Goal: Transaction & Acquisition: Purchase product/service

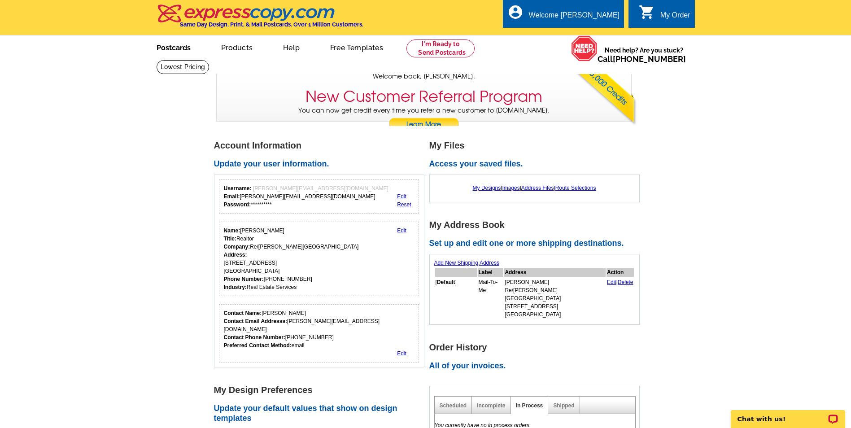
click at [161, 43] on link "Postcards" at bounding box center [173, 46] width 63 height 21
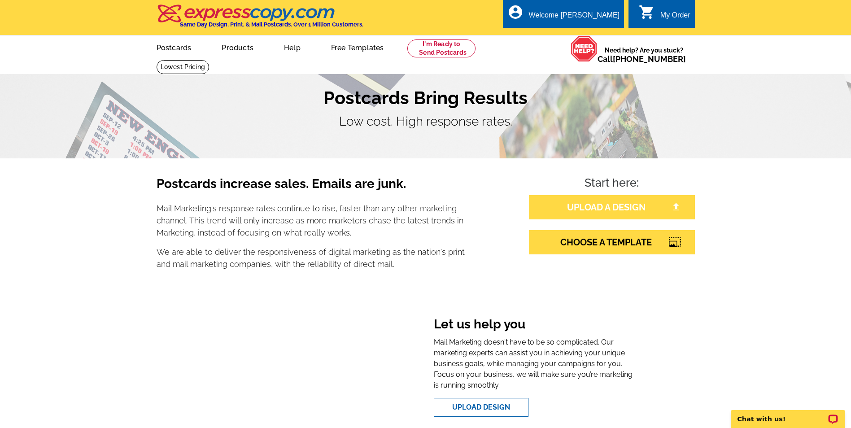
click at [629, 212] on link "UPLOAD A DESIGN" at bounding box center [612, 207] width 166 height 24
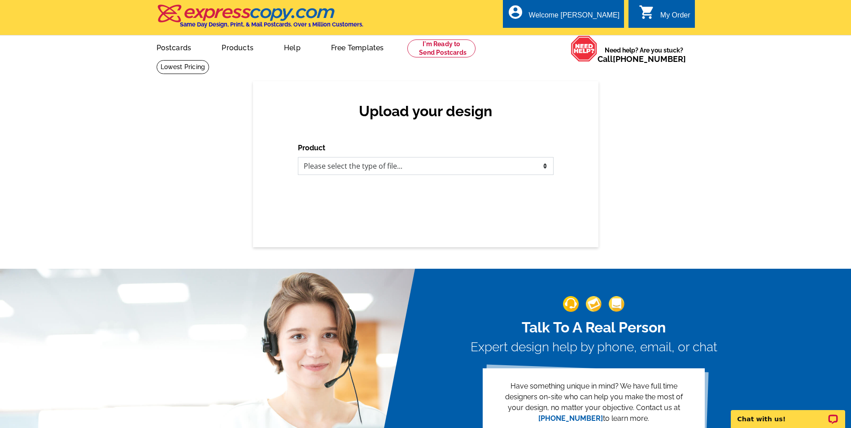
click at [430, 170] on select "Please select the type of file... Postcards Business Cards Letters and flyers G…" at bounding box center [426, 166] width 256 height 18
select select "1"
click at [298, 158] on select "Please select the type of file... Postcards Business Cards Letters and flyers G…" at bounding box center [426, 166] width 256 height 18
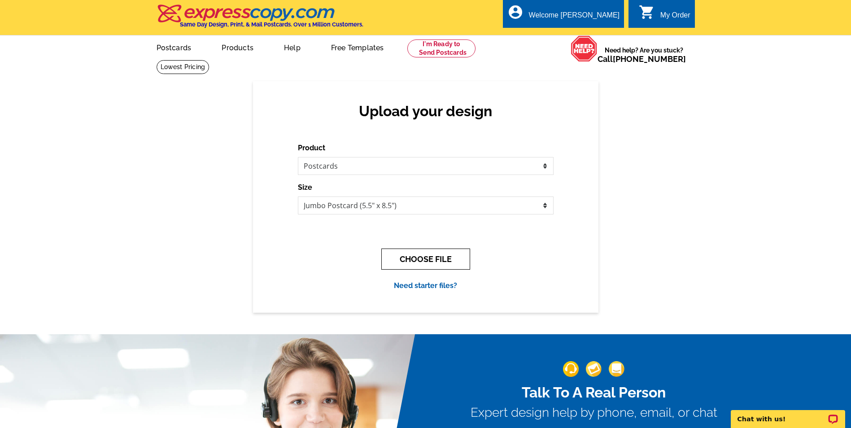
click at [430, 260] on button "CHOOSE FILE" at bounding box center [425, 259] width 89 height 21
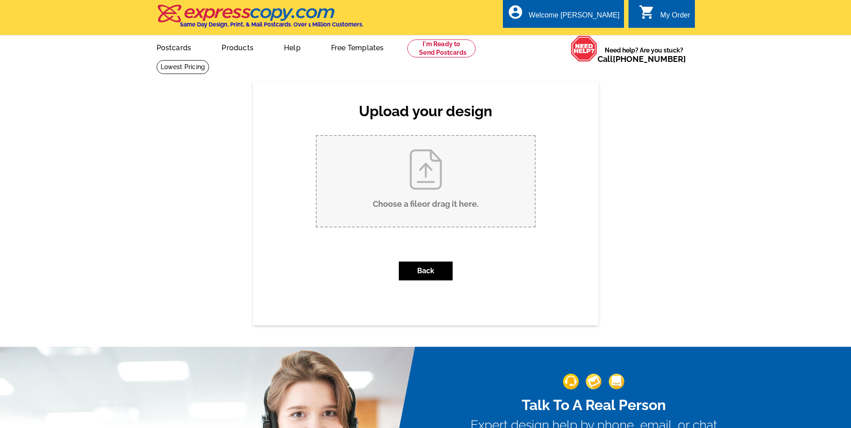
click at [437, 196] on input "Choose a file or drag it here ." at bounding box center [426, 181] width 218 height 91
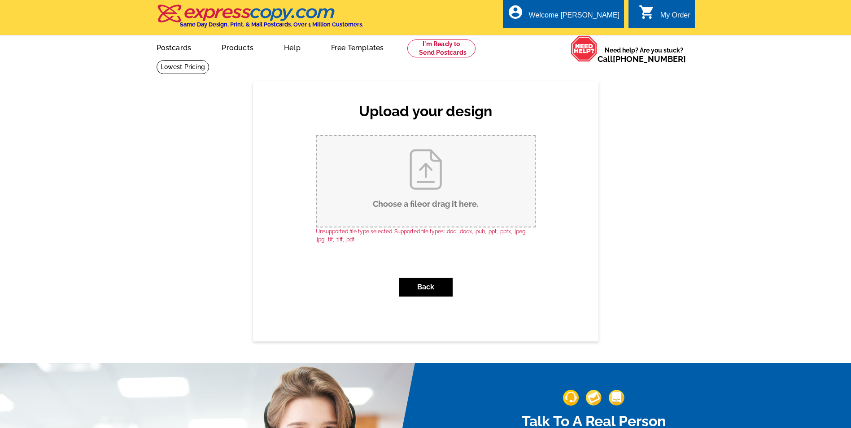
click at [431, 170] on input "Choose a file or drag it here ." at bounding box center [426, 181] width 218 height 91
type input "C:\fakepath\Football Postcard front.pdf"
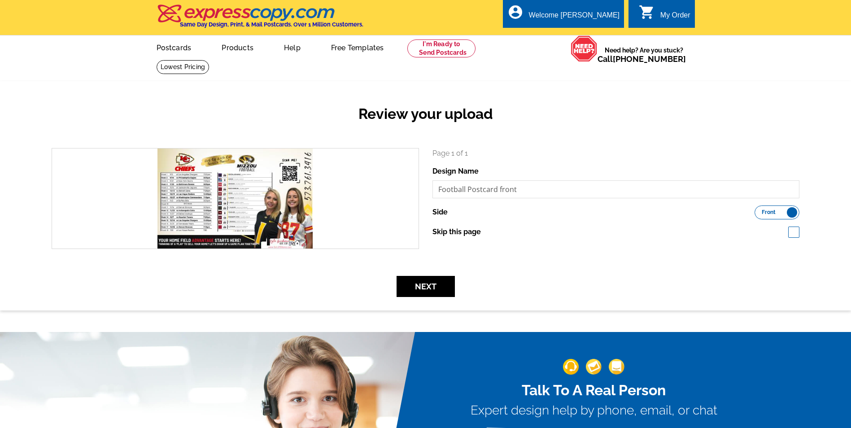
click at [522, 294] on div "Next" at bounding box center [426, 286] width 762 height 21
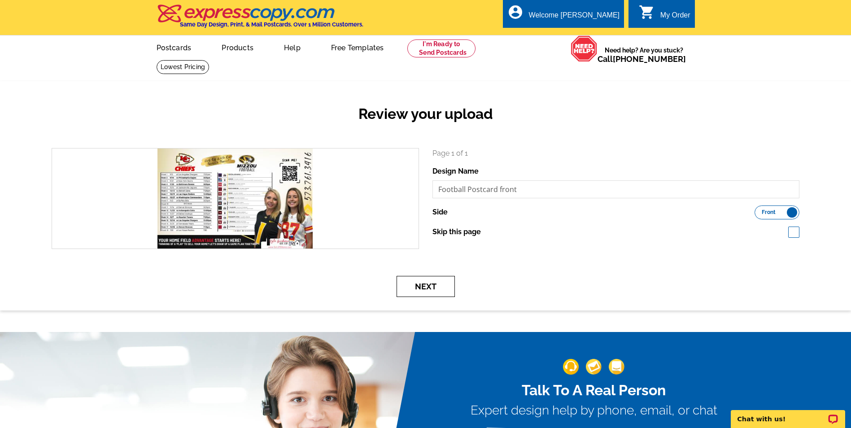
click at [432, 284] on button "Next" at bounding box center [426, 286] width 58 height 21
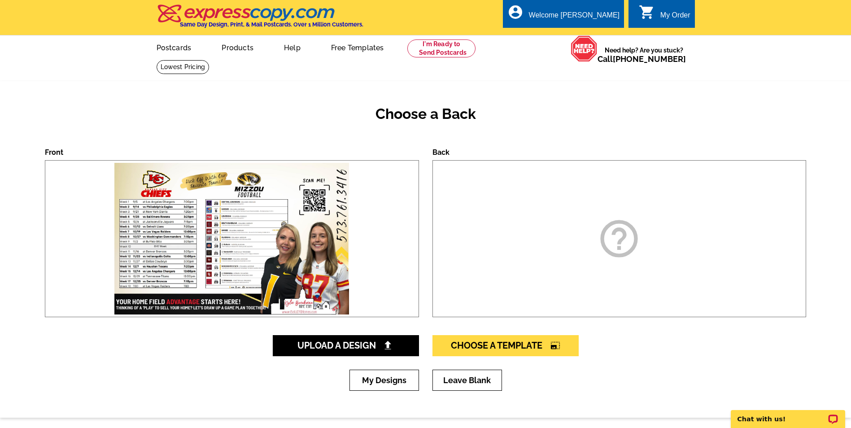
click at [586, 232] on div "help_outline" at bounding box center [620, 238] width 374 height 157
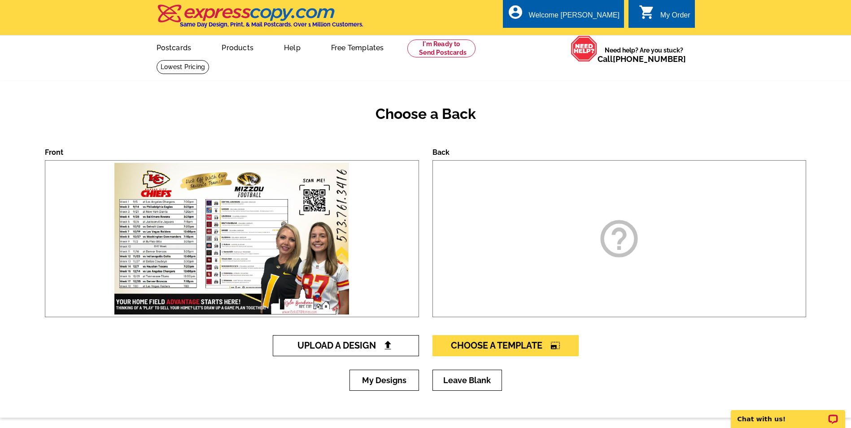
drag, startPoint x: 371, startPoint y: 331, endPoint x: 369, endPoint y: 340, distance: 9.2
click at [369, 340] on div "Choose a Back Front Back help_outline Upload A Design Choose A Template photo_s…" at bounding box center [425, 249] width 851 height 336
click at [369, 343] on span "Upload A Design" at bounding box center [346, 345] width 96 height 11
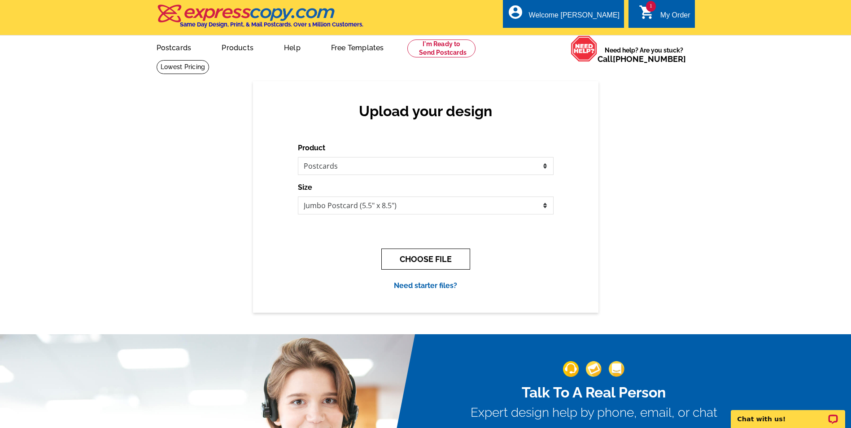
click at [448, 259] on button "CHOOSE FILE" at bounding box center [425, 259] width 89 height 21
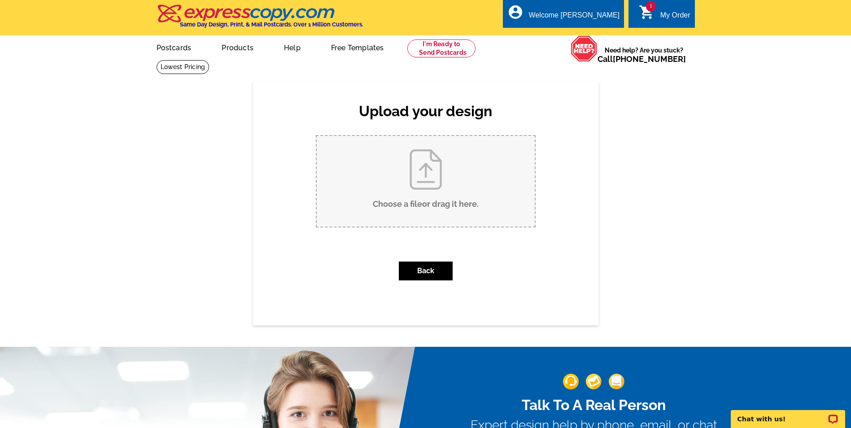
click at [460, 176] on input "Choose a file or drag it here ." at bounding box center [426, 181] width 218 height 91
type input "C:\fakepath\Football Postcard front.pdf"
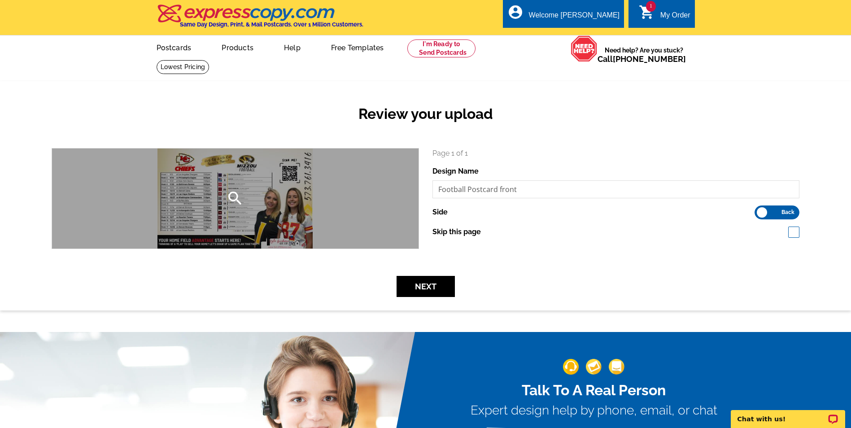
click at [317, 200] on div "search" at bounding box center [235, 199] width 367 height 100
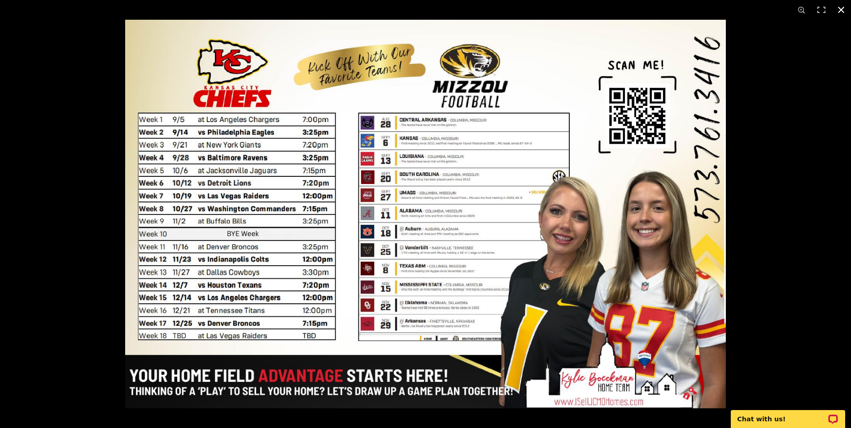
click at [845, 10] on button at bounding box center [842, 10] width 20 height 20
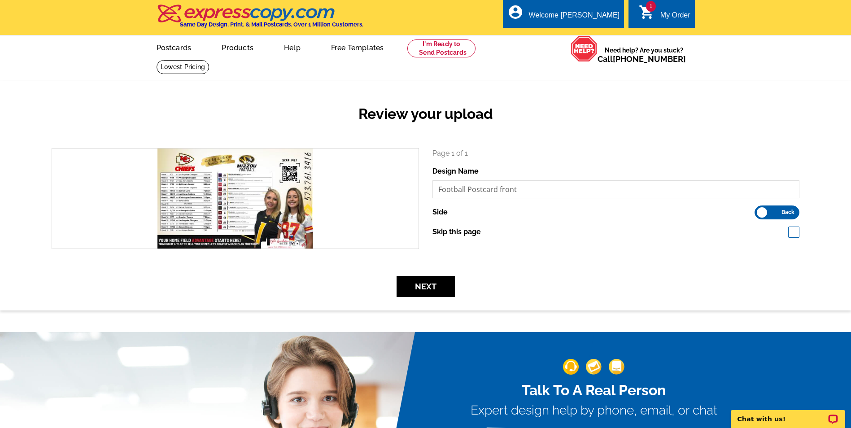
click at [772, 212] on label "Front Back" at bounding box center [777, 213] width 45 height 14
click at [759, 210] on input "Front Back" at bounding box center [759, 210] width 0 height 0
click at [433, 282] on button "Next" at bounding box center [426, 286] width 58 height 21
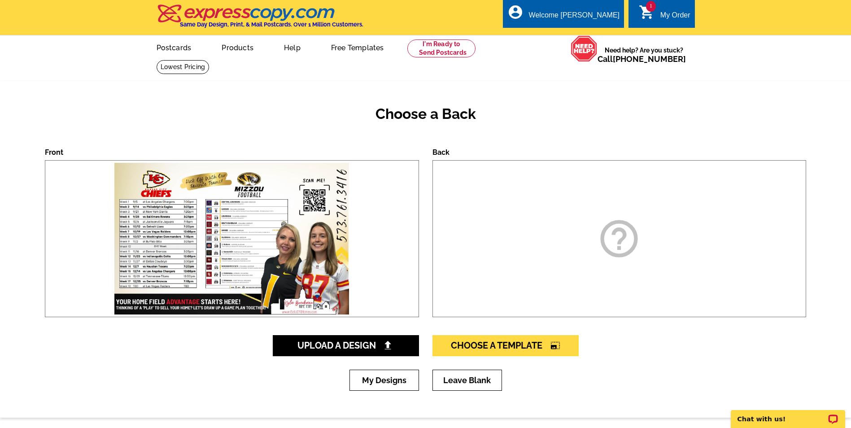
click at [597, 221] on icon "help_outline" at bounding box center [619, 238] width 45 height 45
click at [625, 257] on icon "help_outline" at bounding box center [619, 238] width 45 height 45
click at [625, 255] on icon "help_outline" at bounding box center [619, 238] width 45 height 45
click at [620, 241] on icon "help_outline" at bounding box center [619, 238] width 45 height 45
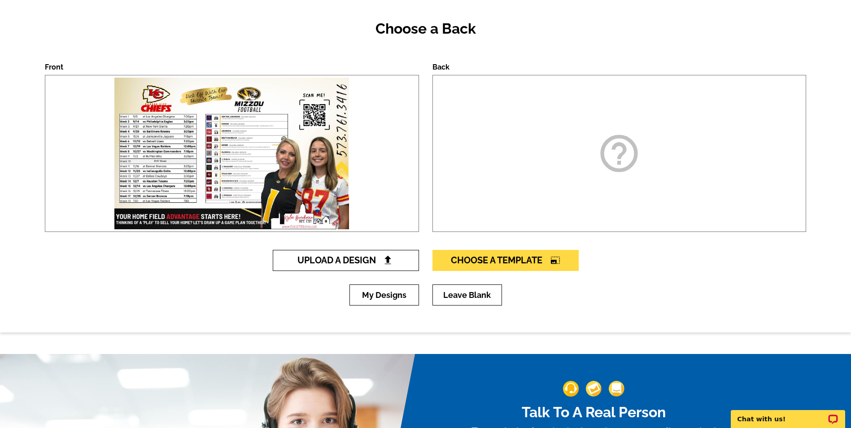
scroll to position [45, 0]
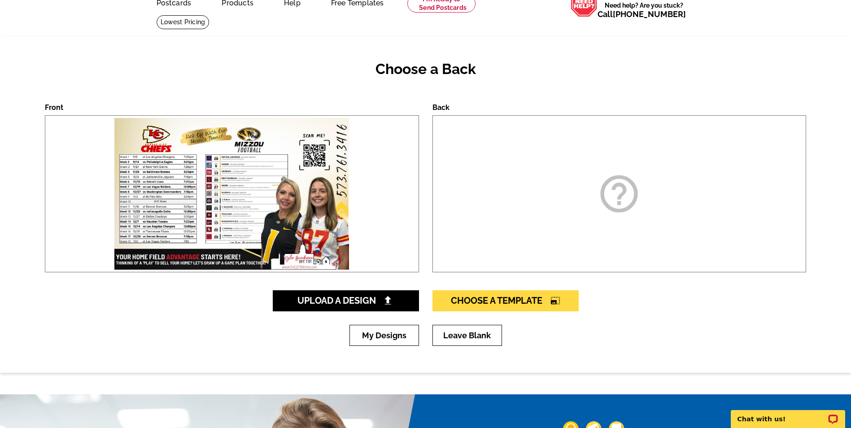
click at [463, 189] on div "help_outline" at bounding box center [620, 193] width 374 height 157
click at [438, 67] on h2 "Choose a Back" at bounding box center [426, 69] width 762 height 17
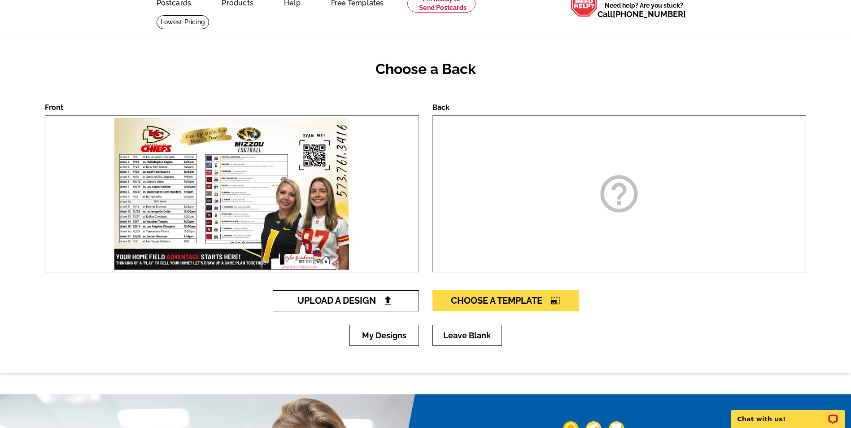
click at [377, 300] on span "Upload A Design" at bounding box center [346, 300] width 96 height 11
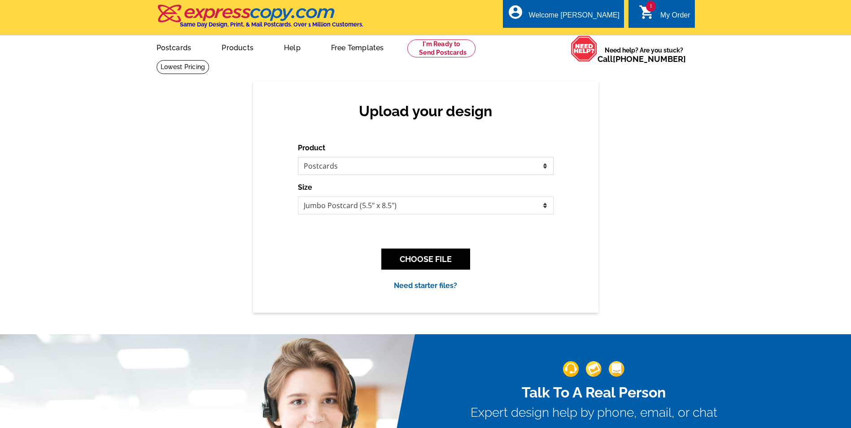
click at [397, 169] on select "Please select the type of file... Postcards Business Cards Letters and flyers G…" at bounding box center [426, 166] width 256 height 18
click at [298, 158] on select "Please select the type of file... Postcards Business Cards Letters and flyers G…" at bounding box center [426, 166] width 256 height 18
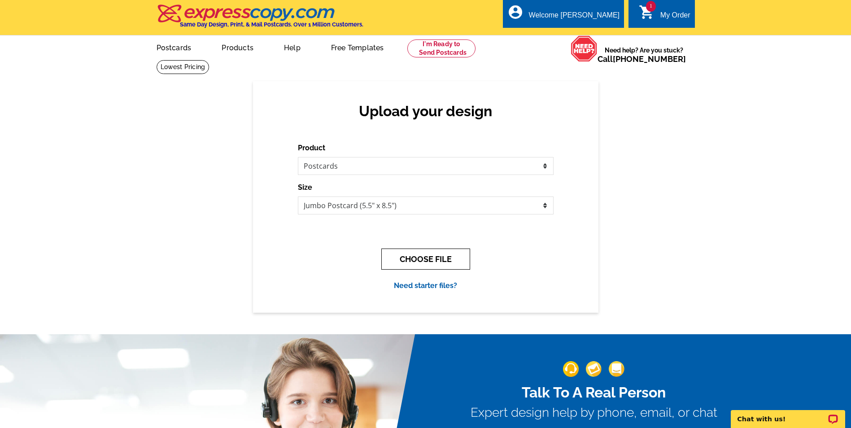
drag, startPoint x: 401, startPoint y: 258, endPoint x: 416, endPoint y: 256, distance: 14.9
click at [402, 258] on button "CHOOSE FILE" at bounding box center [425, 259] width 89 height 21
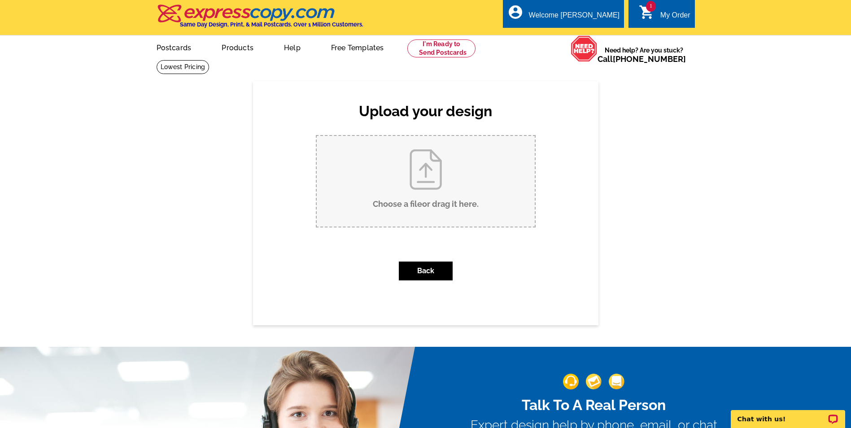
click at [454, 181] on input "Choose a file or drag it here ." at bounding box center [426, 181] width 218 height 91
type input "C:\fakepath\Football Postcard back.pdf"
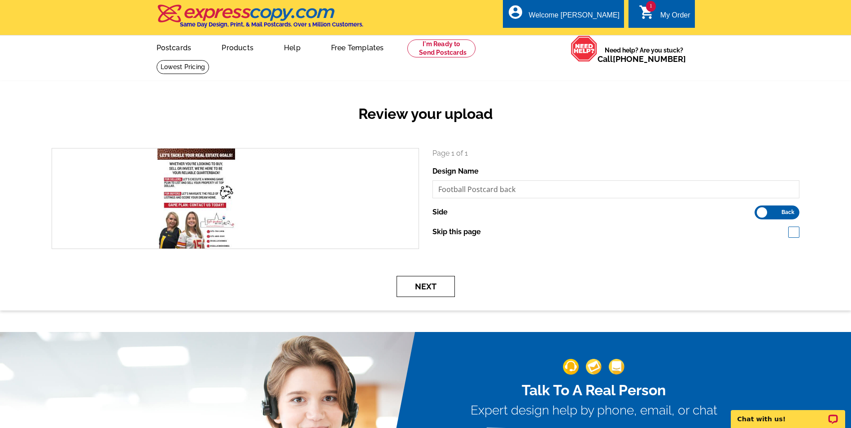
click at [438, 290] on button "Next" at bounding box center [426, 286] width 58 height 21
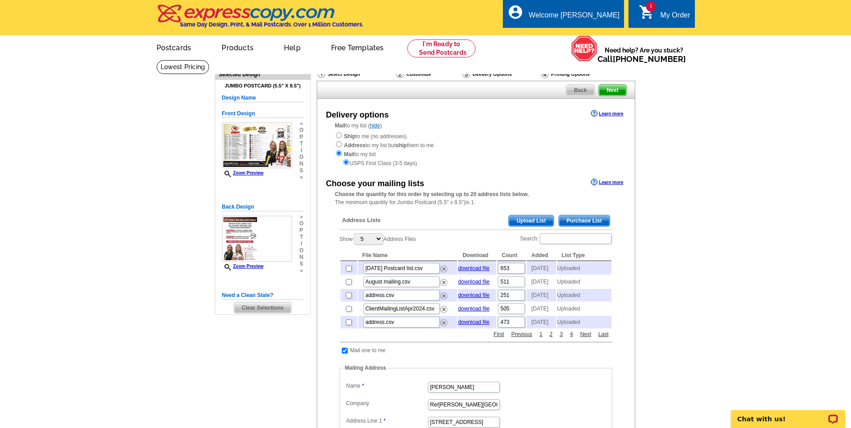
click at [523, 221] on span "Upload List" at bounding box center [531, 220] width 44 height 11
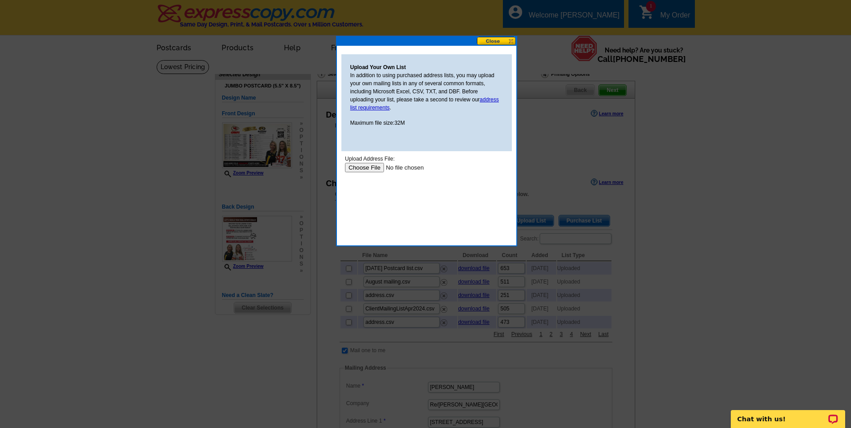
click at [378, 167] on input "file" at bounding box center [402, 167] width 114 height 9
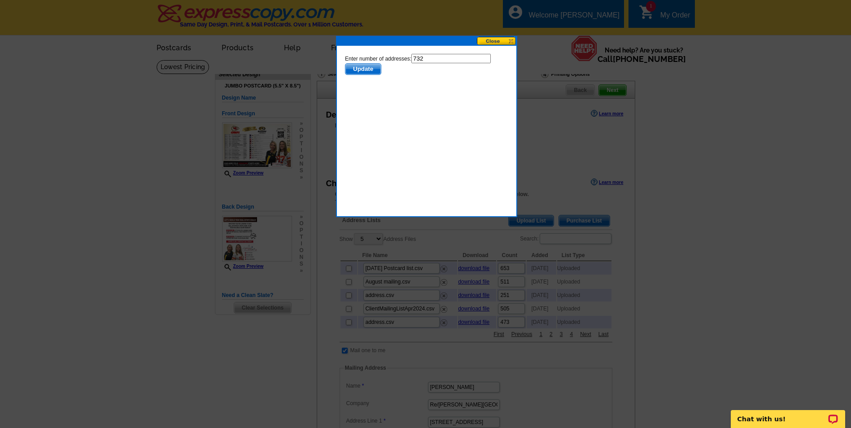
click at [368, 70] on span "Update" at bounding box center [362, 69] width 35 height 11
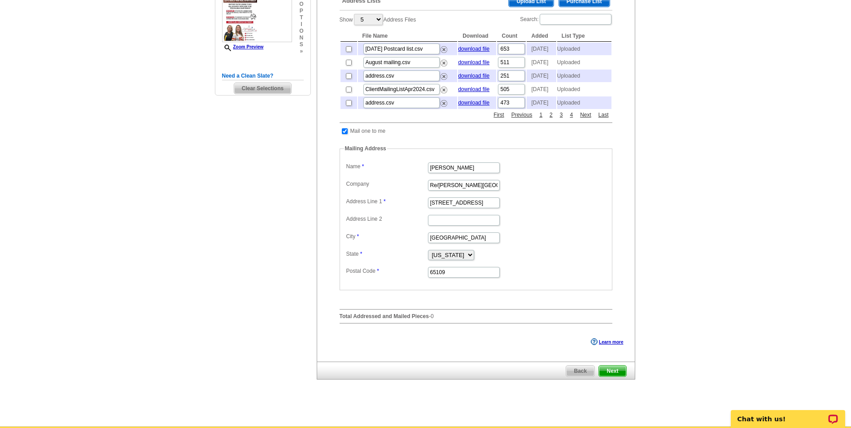
scroll to position [224, 0]
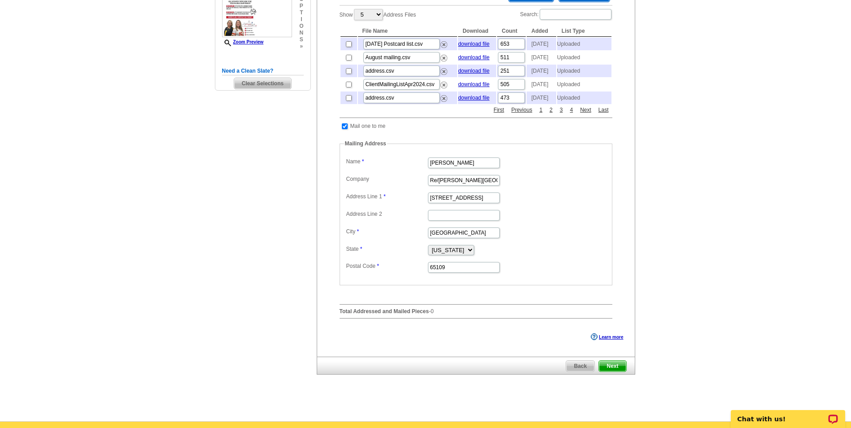
click at [618, 372] on span "Next" at bounding box center [612, 366] width 27 height 11
drag, startPoint x: 772, startPoint y: 420, endPoint x: 1497, endPoint y: 818, distance: 827.6
click at [772, 420] on p "Chat with us!" at bounding box center [782, 419] width 89 height 7
click at [615, 372] on span "Next" at bounding box center [612, 366] width 27 height 11
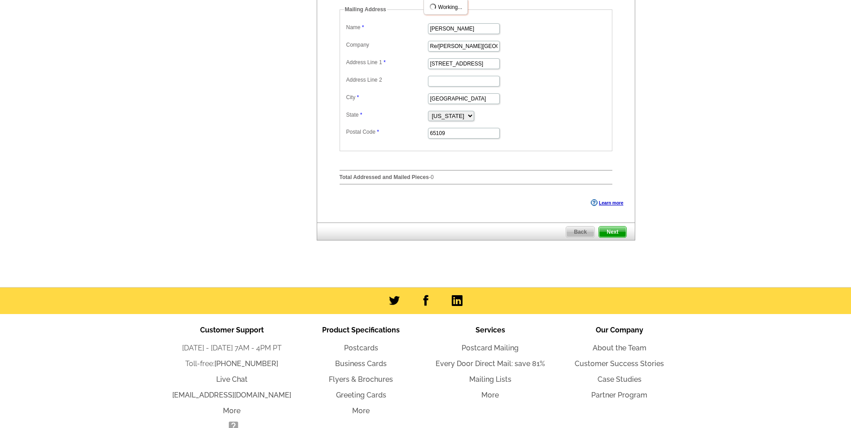
scroll to position [359, 0]
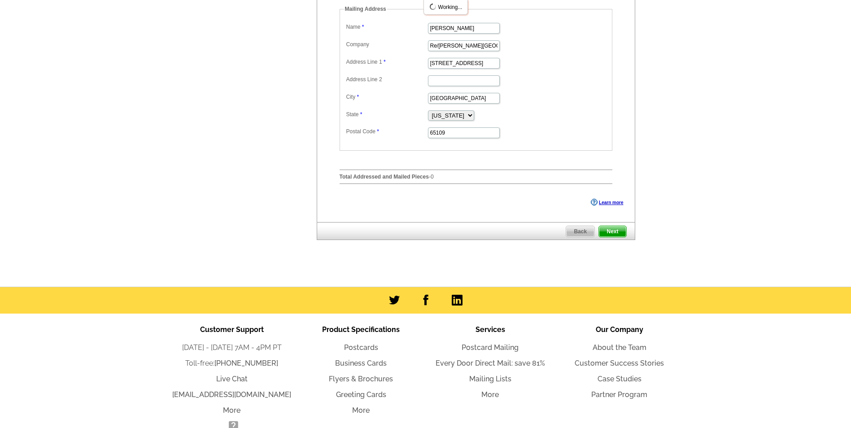
click at [614, 237] on span "Next" at bounding box center [612, 231] width 27 height 11
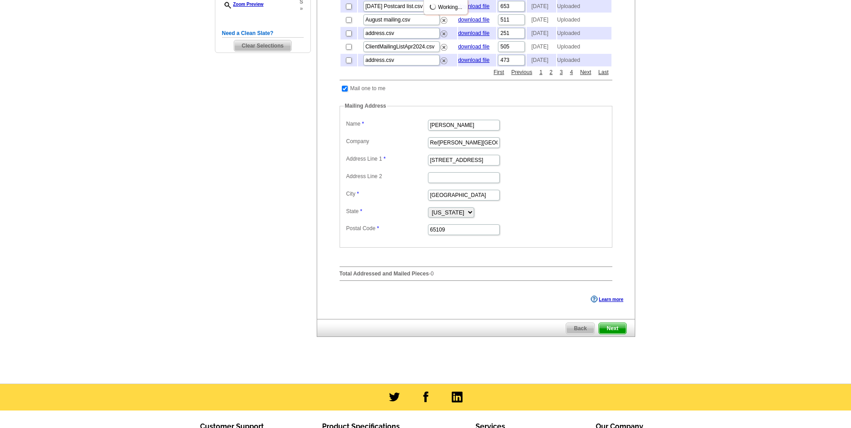
scroll to position [314, 0]
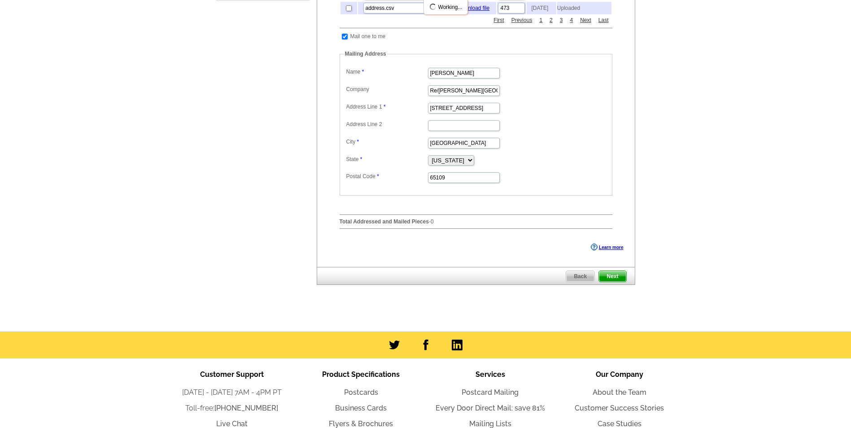
click at [616, 282] on span "Next" at bounding box center [612, 276] width 27 height 11
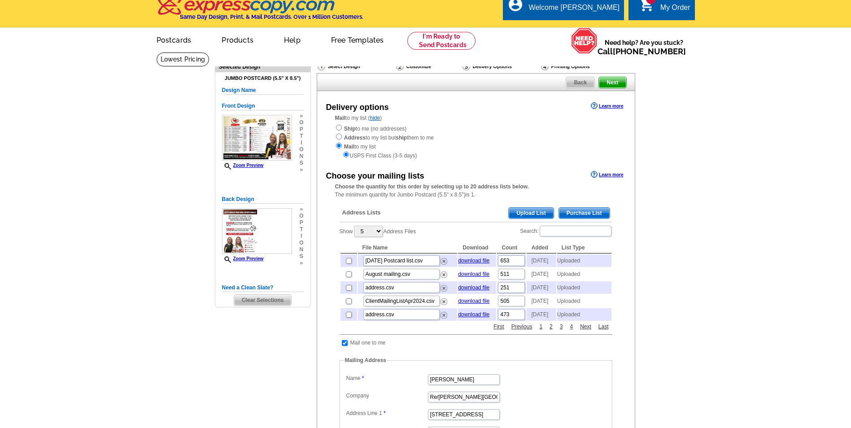
scroll to position [0, 0]
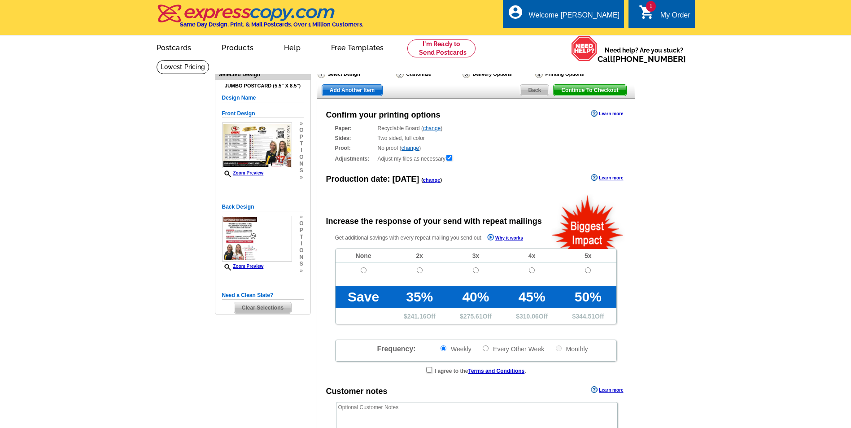
radio input "false"
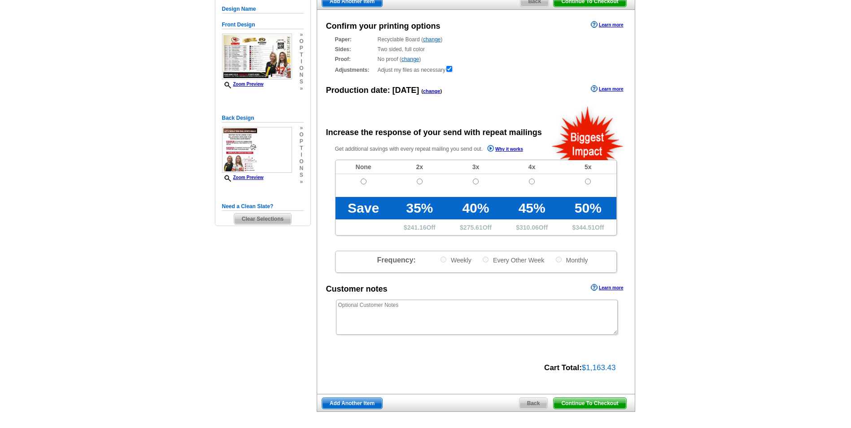
scroll to position [90, 0]
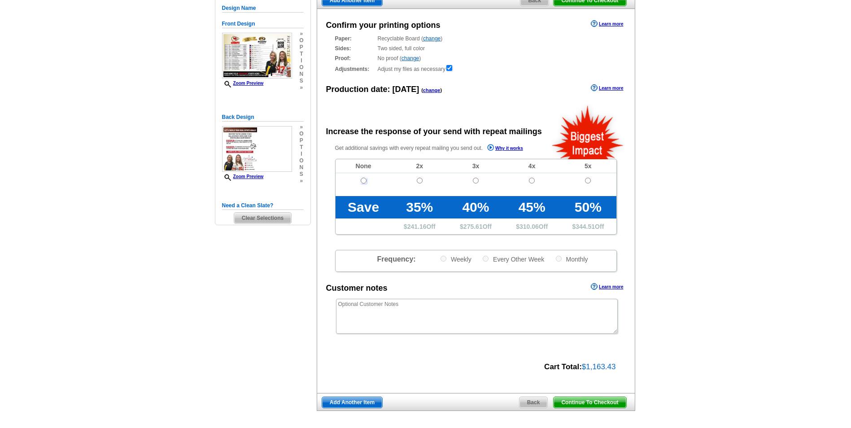
click at [363, 182] on input "radio" at bounding box center [364, 181] width 6 height 6
radio input "true"
click at [384, 313] on textarea at bounding box center [477, 316] width 282 height 35
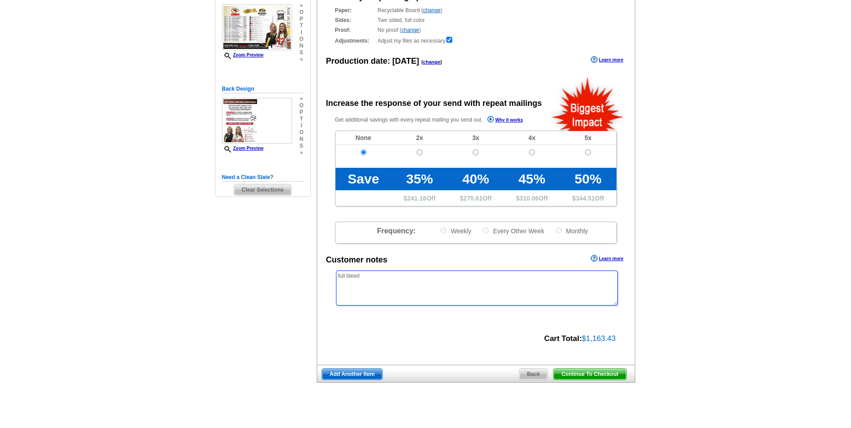
scroll to position [135, 0]
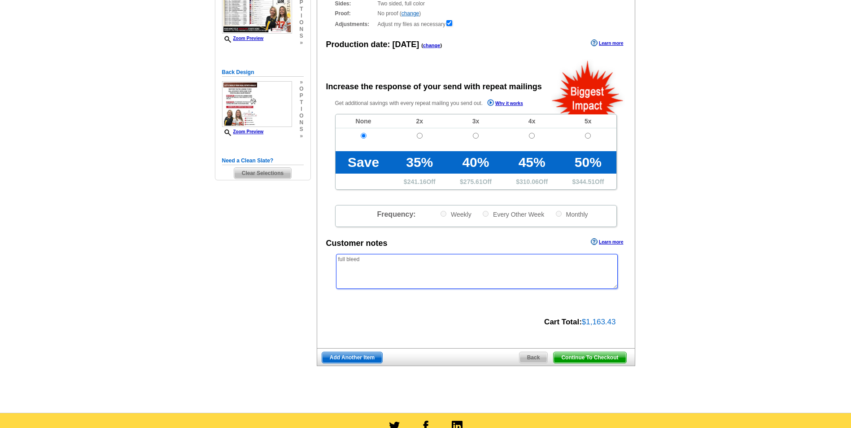
type textarea "full bleed"
click at [573, 359] on span "Continue To Checkout" at bounding box center [590, 357] width 72 height 11
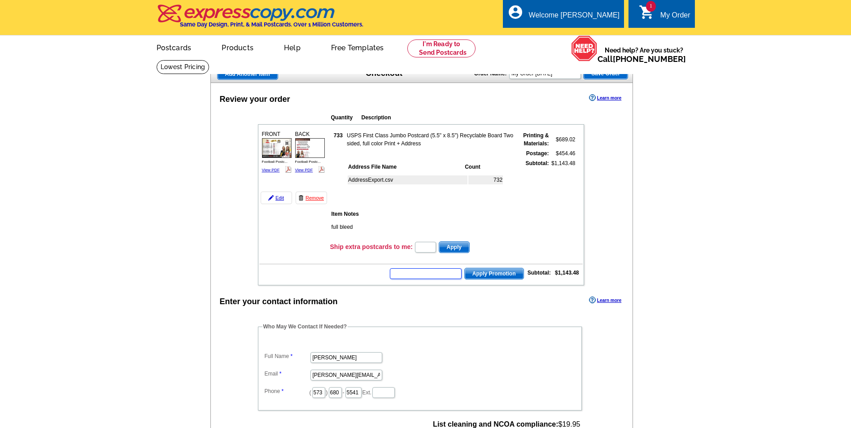
click at [445, 273] on input "text" at bounding box center [426, 273] width 72 height 11
type input "Chat20"
click at [487, 277] on span "Apply Promotion" at bounding box center [494, 273] width 59 height 11
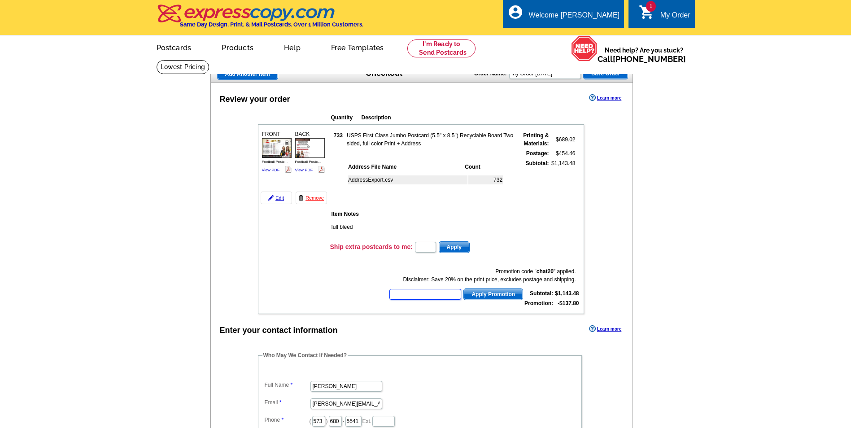
click at [414, 296] on input "text" at bounding box center [426, 294] width 72 height 11
type input "SMSf50"
click at [509, 299] on span "Apply Promotion" at bounding box center [493, 294] width 59 height 11
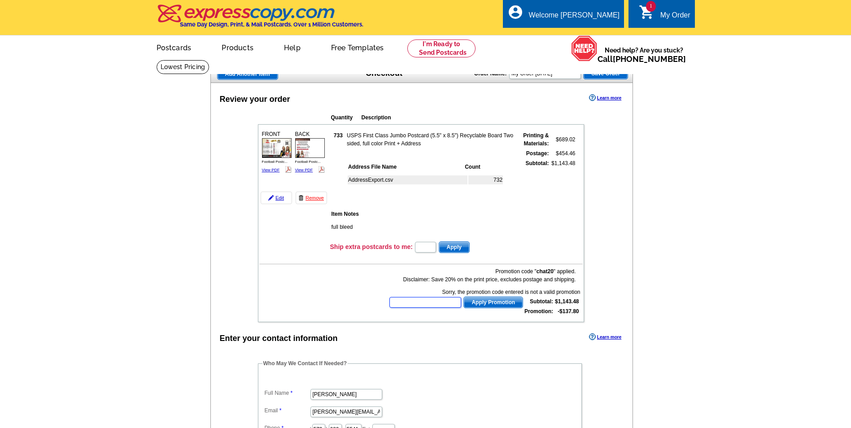
click at [420, 300] on input "text" at bounding box center [426, 302] width 72 height 11
type input "f50"
click at [464, 297] on button "Apply Promotion" at bounding box center [494, 303] width 60 height 12
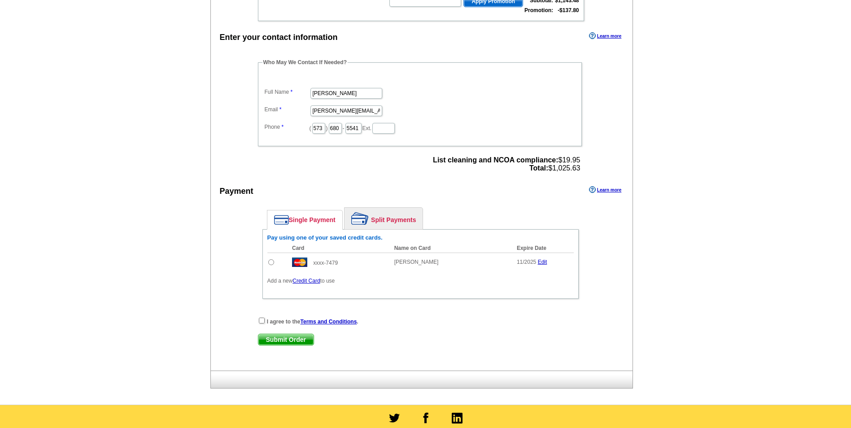
scroll to position [314, 0]
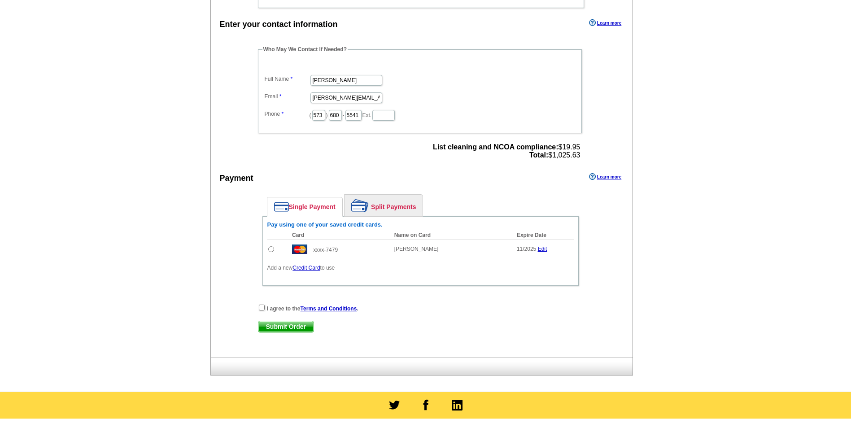
click at [270, 252] on input "radio" at bounding box center [271, 249] width 6 height 6
radio input "true"
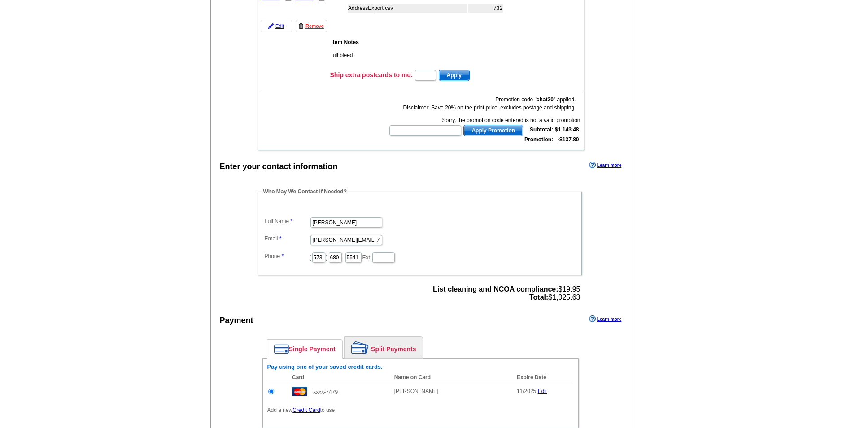
scroll to position [90, 0]
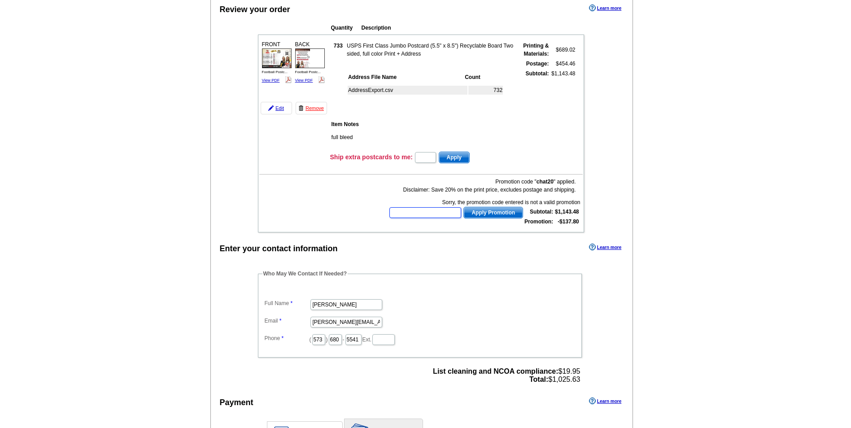
click at [425, 211] on input "text" at bounding box center [426, 212] width 72 height 11
type input "SMSf50"
click at [491, 214] on span "Apply Promotion" at bounding box center [493, 212] width 59 height 11
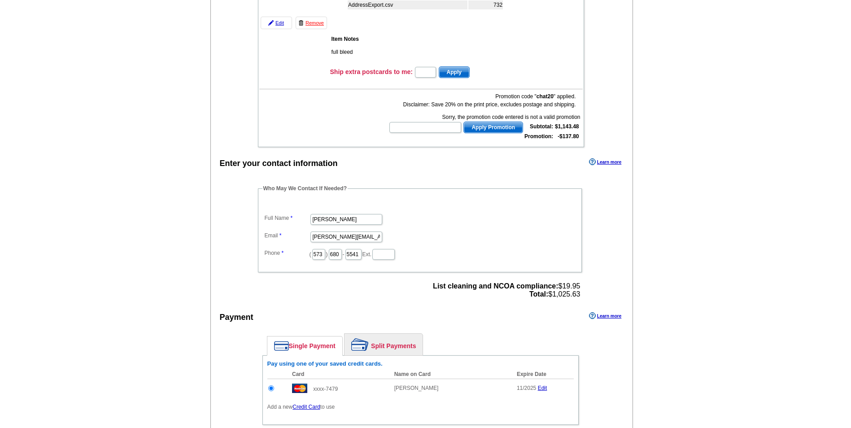
scroll to position [269, 0]
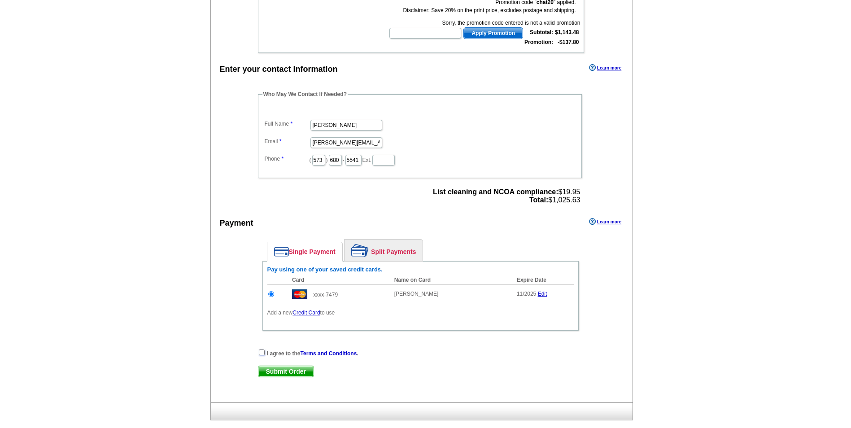
drag, startPoint x: 261, startPoint y: 353, endPoint x: 269, endPoint y: 352, distance: 8.2
click at [262, 353] on input "checkbox" at bounding box center [262, 353] width 6 height 6
checkbox input "true"
click at [302, 370] on span "Submit Order" at bounding box center [286, 371] width 55 height 11
